Goal: Transaction & Acquisition: Book appointment/travel/reservation

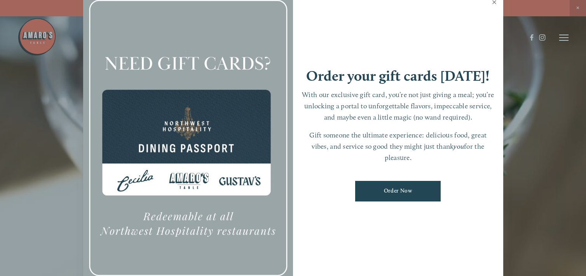
click at [494, 3] on link "Close" at bounding box center [494, 3] width 15 height 22
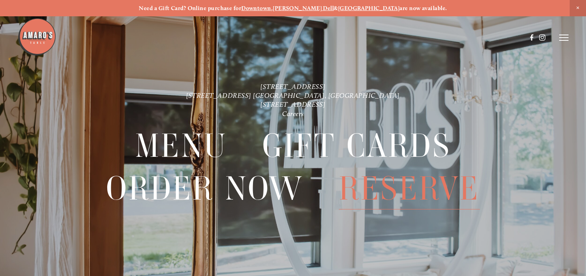
click at [376, 190] on span "Reserve" at bounding box center [409, 188] width 141 height 42
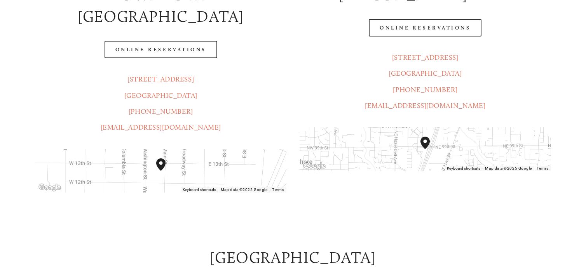
scroll to position [196, 0]
click at [422, 30] on div at bounding box center [271, 18] width 509 height 40
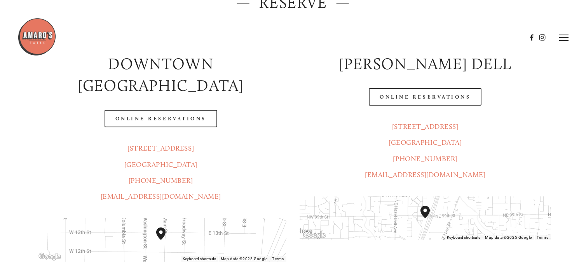
scroll to position [123, 0]
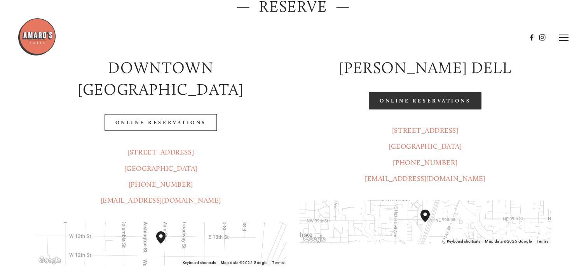
click at [411, 105] on link "Online Reservations" at bounding box center [425, 100] width 113 height 17
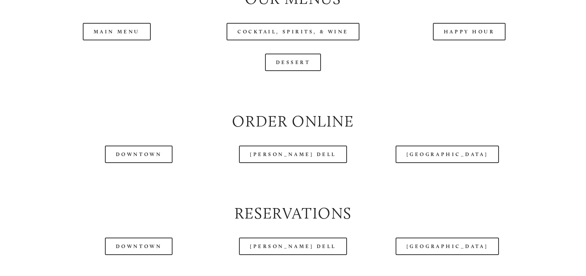
scroll to position [832, 0]
click at [470, 56] on header "Menu Order Now Visit Gallery 0" at bounding box center [292, 18] width 551 height 75
click at [448, 54] on header "Menu Order Now Visit Gallery 0" at bounding box center [292, 18] width 551 height 75
click at [470, 51] on header "Menu Order Now Visit Gallery 0" at bounding box center [292, 18] width 551 height 75
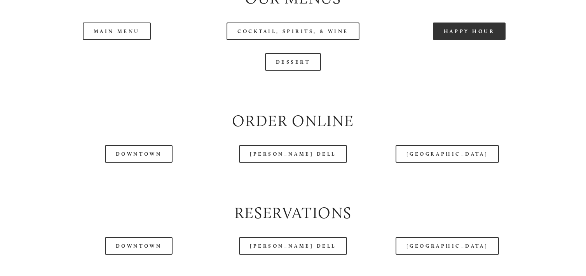
click at [475, 40] on link "Happy Hour" at bounding box center [469, 31] width 73 height 17
